Goal: Task Accomplishment & Management: Manage account settings

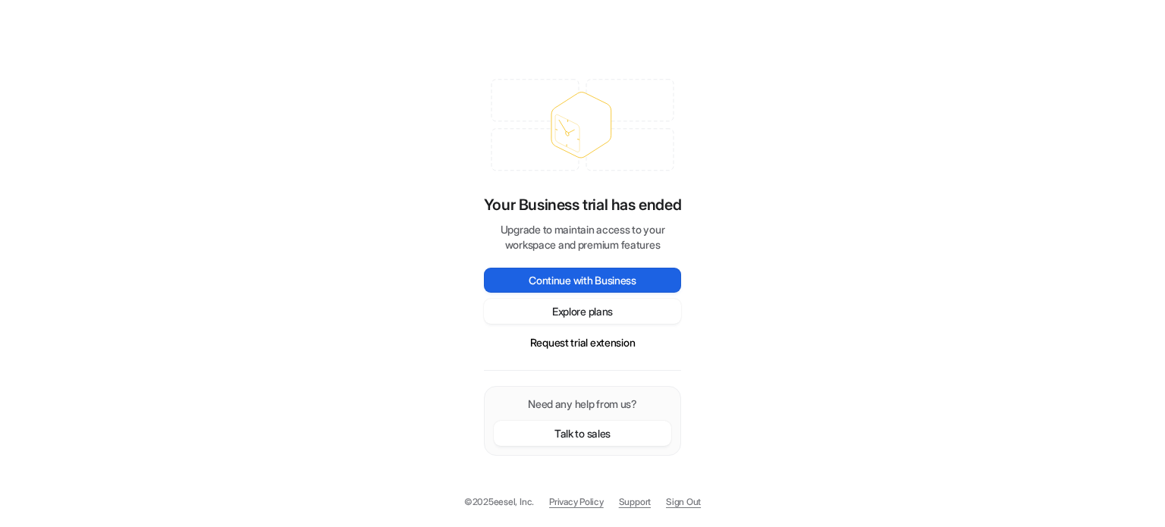
click at [589, 277] on button "Continue with Business" at bounding box center [582, 280] width 197 height 25
click at [593, 342] on button "Request trial extension" at bounding box center [582, 342] width 197 height 25
click at [580, 343] on button "Request trial extension" at bounding box center [582, 342] width 197 height 25
click at [574, 341] on button "Request trial extension" at bounding box center [582, 342] width 197 height 25
click at [563, 345] on button "Request trial extension" at bounding box center [582, 342] width 197 height 25
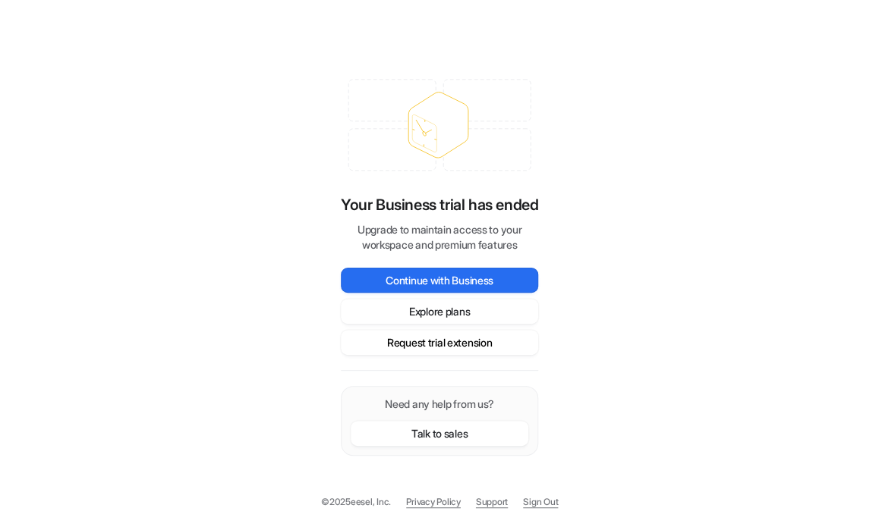
click at [446, 340] on button "Request trial extension" at bounding box center [439, 342] width 197 height 25
click at [552, 502] on link "Sign Out" at bounding box center [540, 502] width 35 height 14
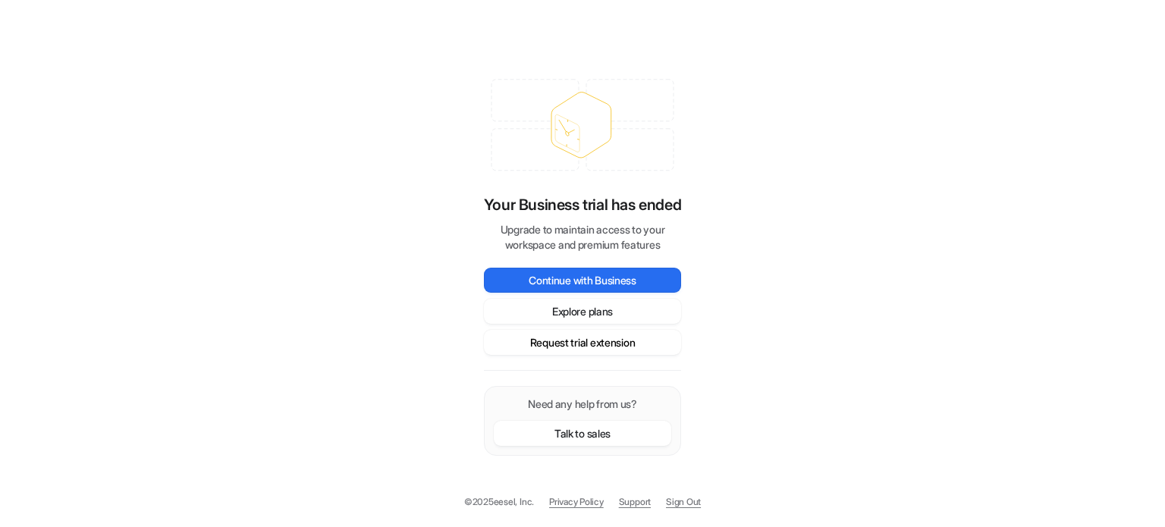
click at [588, 344] on button "Request trial extension" at bounding box center [582, 342] width 197 height 25
click at [552, 344] on button "Request trial extension" at bounding box center [582, 342] width 197 height 25
click at [580, 311] on button "Explore plans" at bounding box center [582, 311] width 197 height 25
click at [587, 282] on button "Continue with Business" at bounding box center [582, 280] width 197 height 25
click at [580, 347] on button "Request trial extension" at bounding box center [582, 342] width 197 height 25
